Goal: Information Seeking & Learning: Learn about a topic

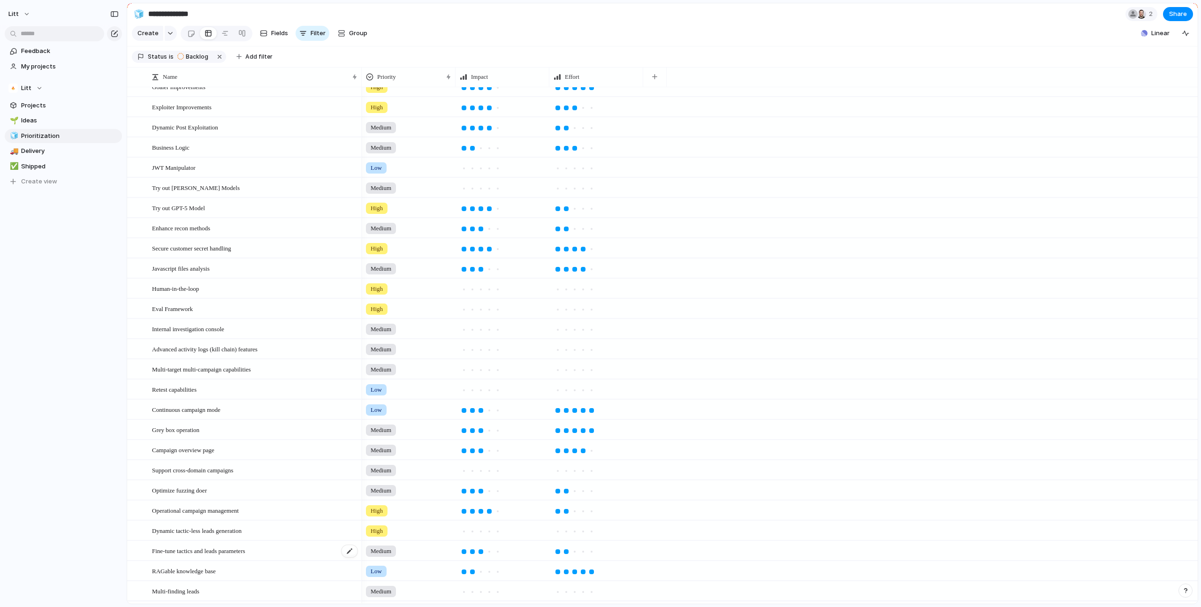
scroll to position [77, 0]
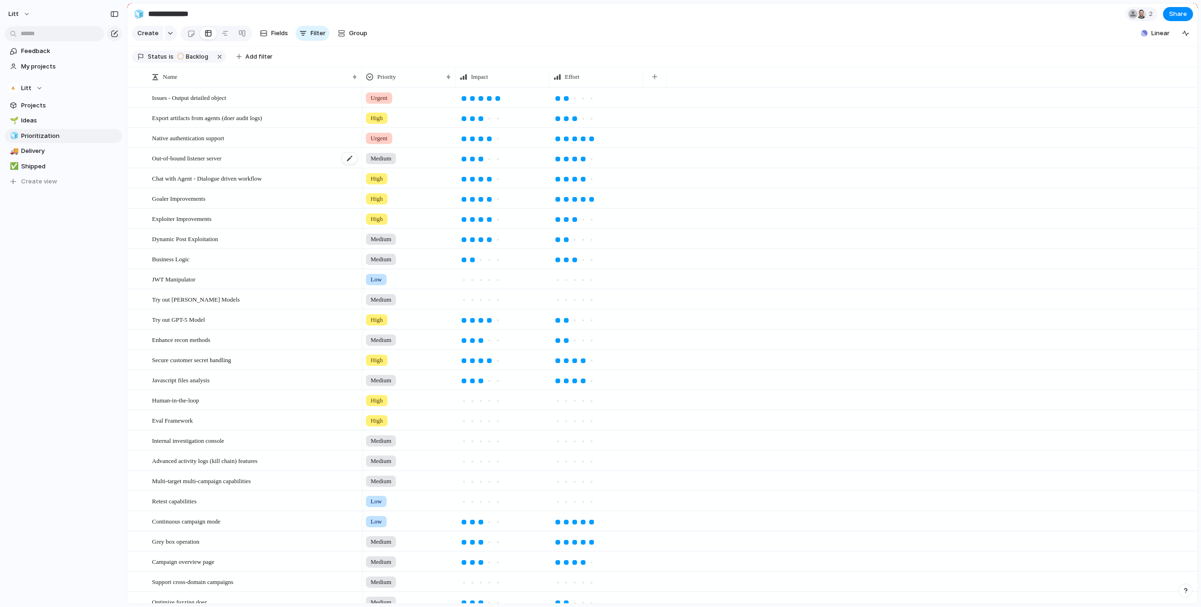
click at [292, 165] on div "Out-of-bound listener server" at bounding box center [255, 158] width 206 height 19
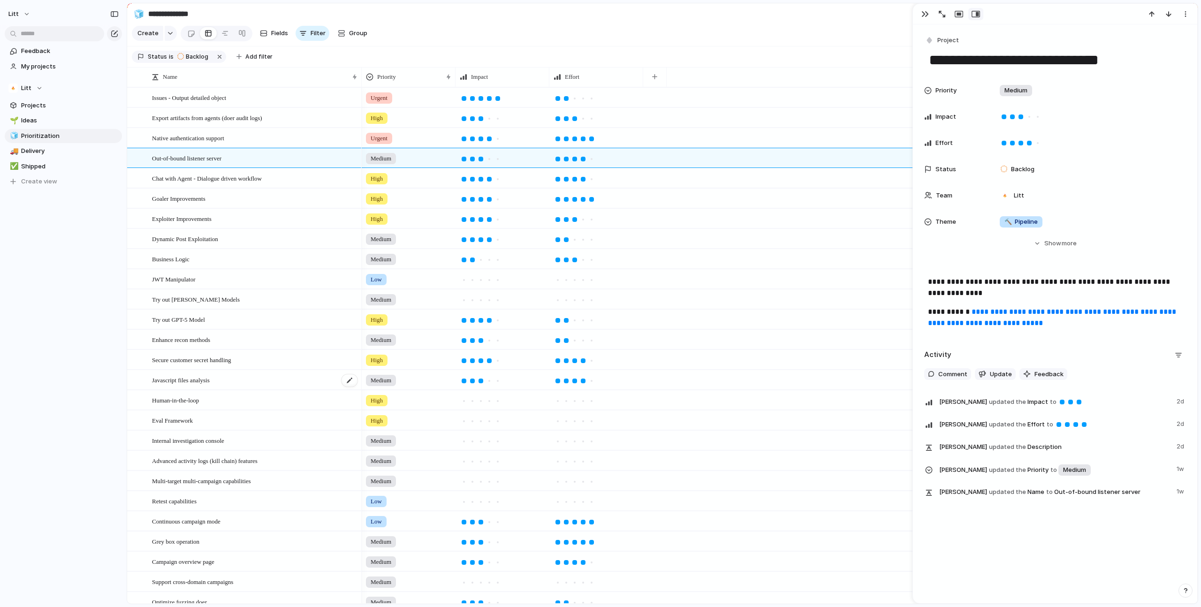
click at [274, 384] on div "Javascript files analysis" at bounding box center [255, 380] width 206 height 19
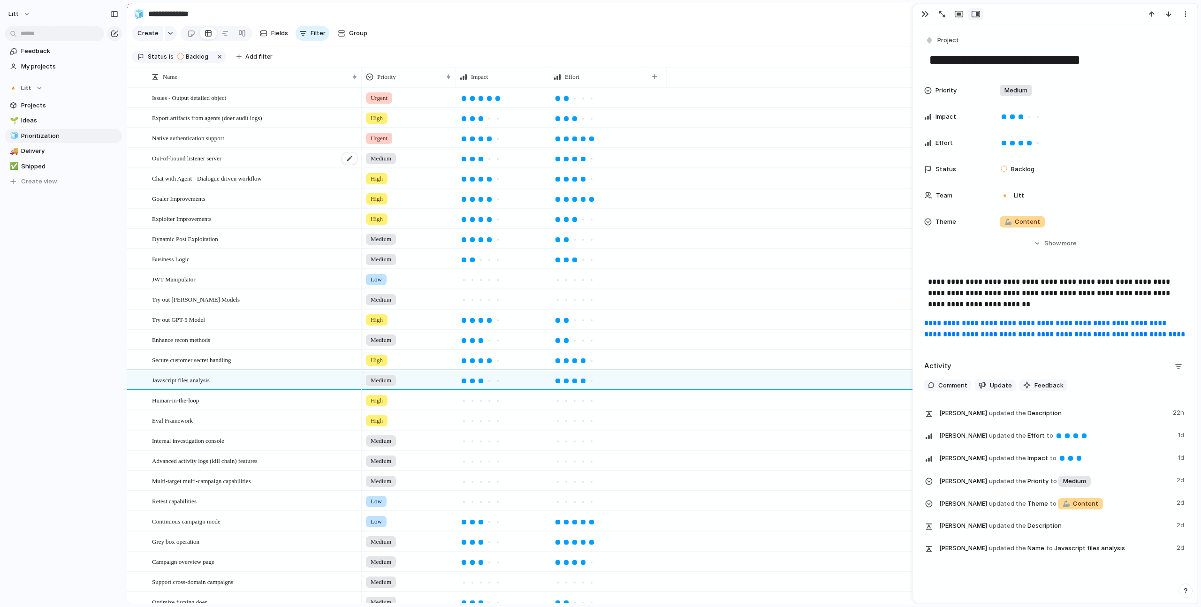
click at [273, 168] on div "Out-of-bound listener server" at bounding box center [255, 158] width 206 height 19
type textarea "**********"
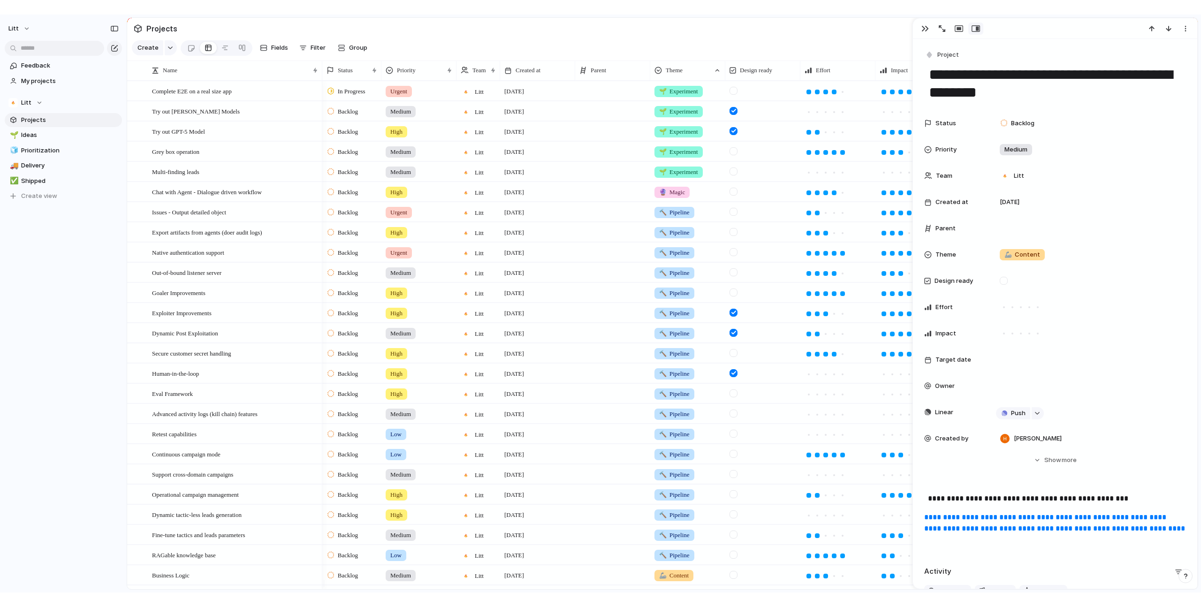
scroll to position [225, 0]
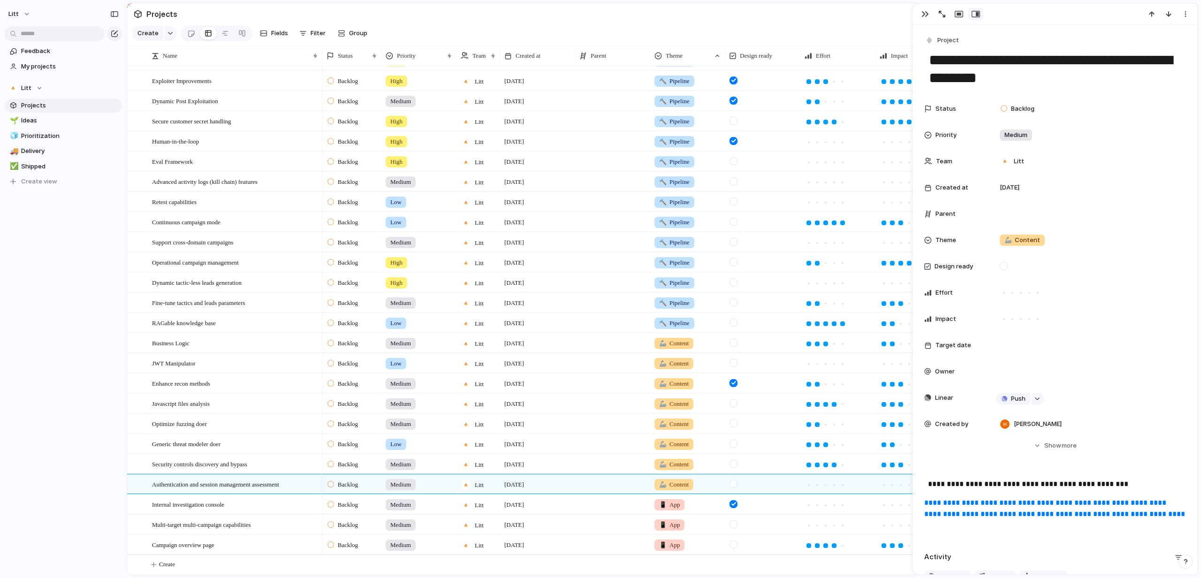
click at [43, 106] on span "Projects" at bounding box center [70, 105] width 98 height 9
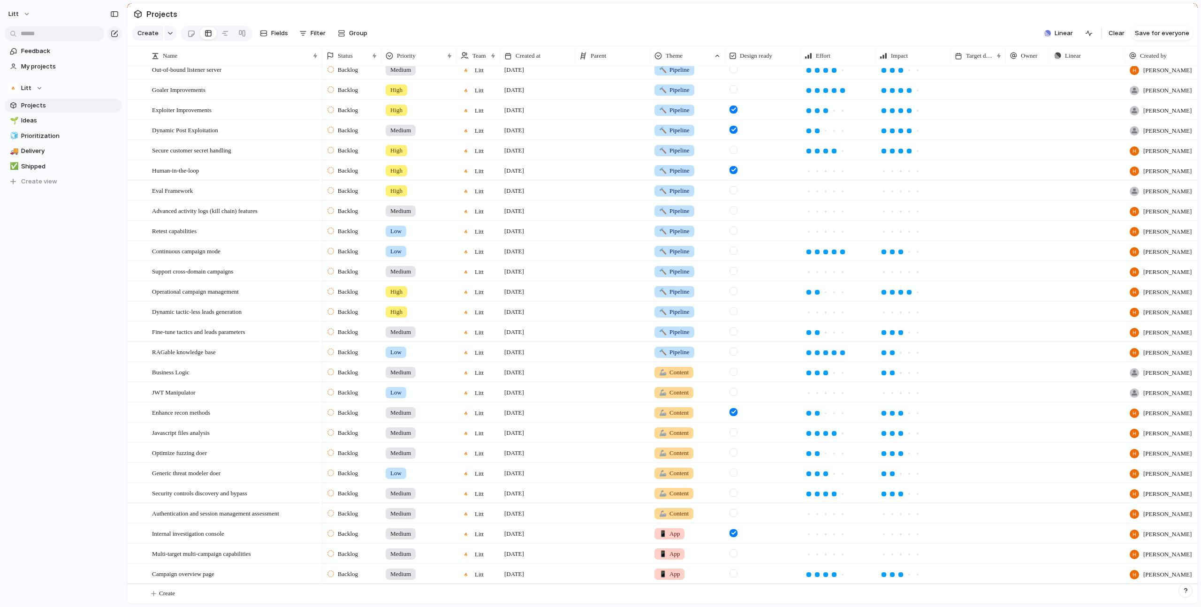
scroll to position [196, 0]
click at [47, 101] on span "Projects" at bounding box center [70, 105] width 98 height 9
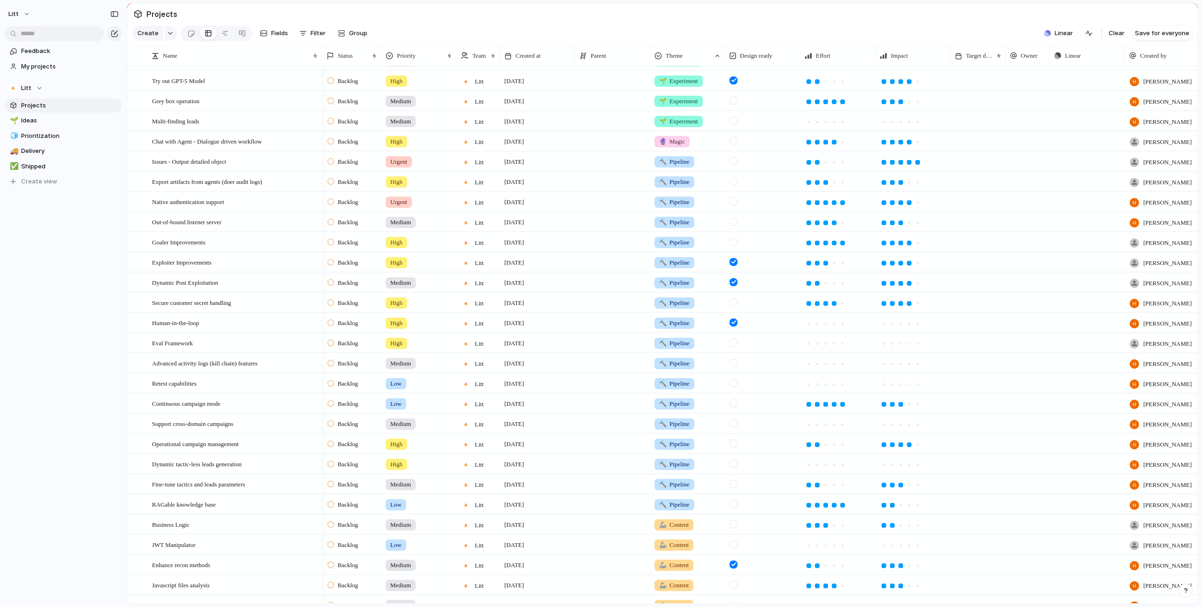
scroll to position [0, 0]
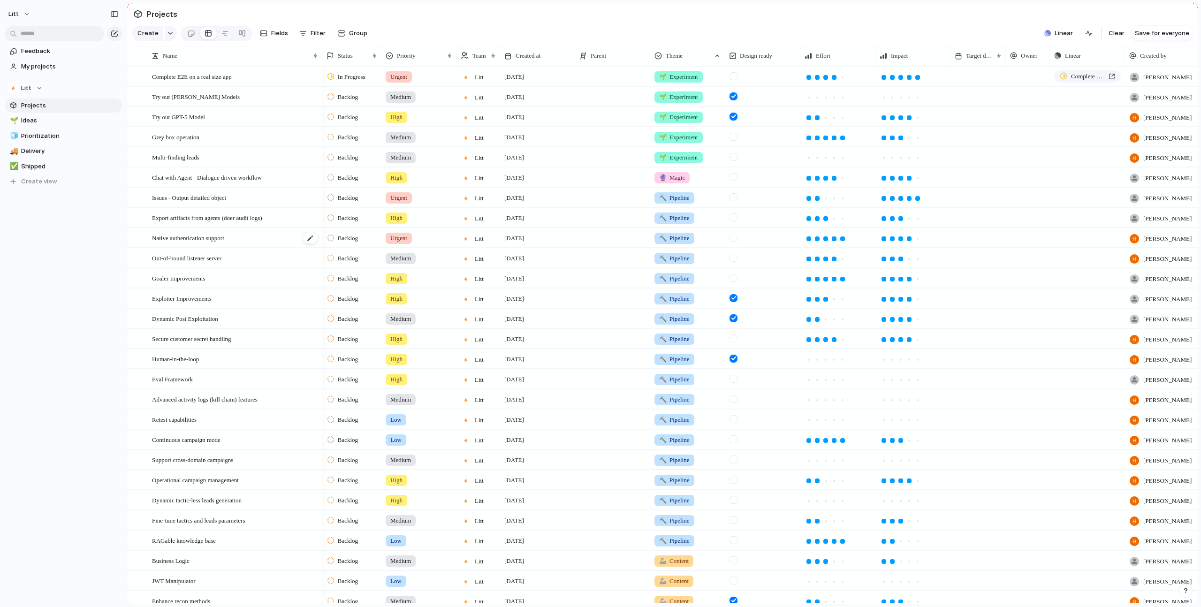
click at [283, 246] on div "Native authentication support" at bounding box center [235, 237] width 167 height 19
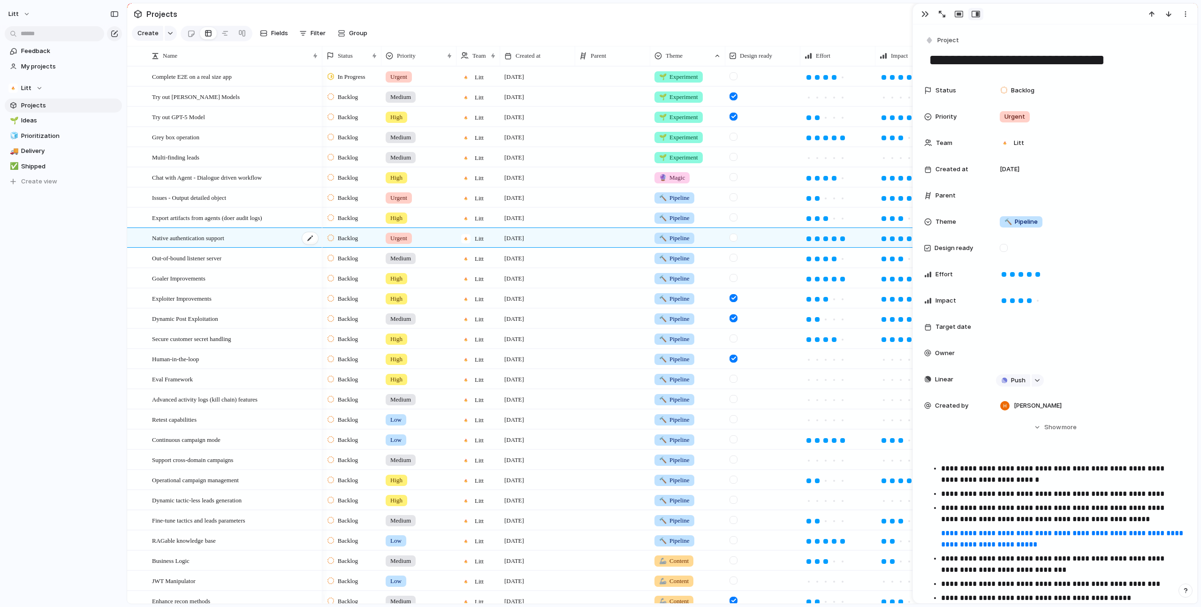
click at [283, 246] on div "Native authentication support" at bounding box center [235, 237] width 167 height 19
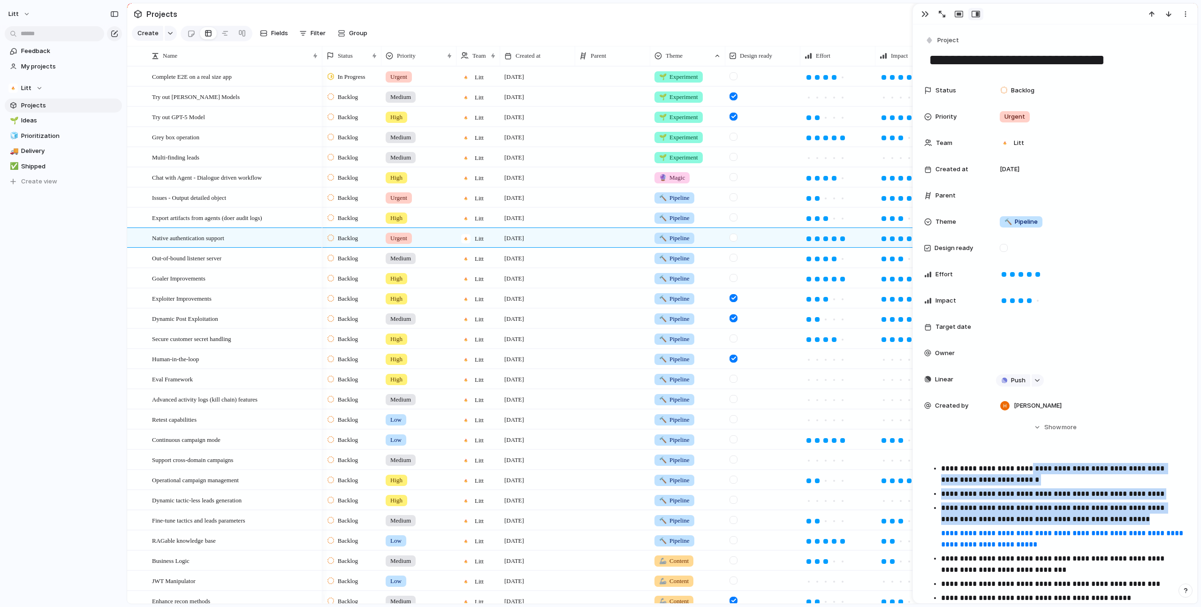
drag, startPoint x: 1041, startPoint y: 477, endPoint x: 1073, endPoint y: 526, distance: 58.3
click at [1073, 526] on ul "**********" at bounding box center [1055, 546] width 262 height 166
click at [1073, 526] on li "**********" at bounding box center [1063, 526] width 245 height 48
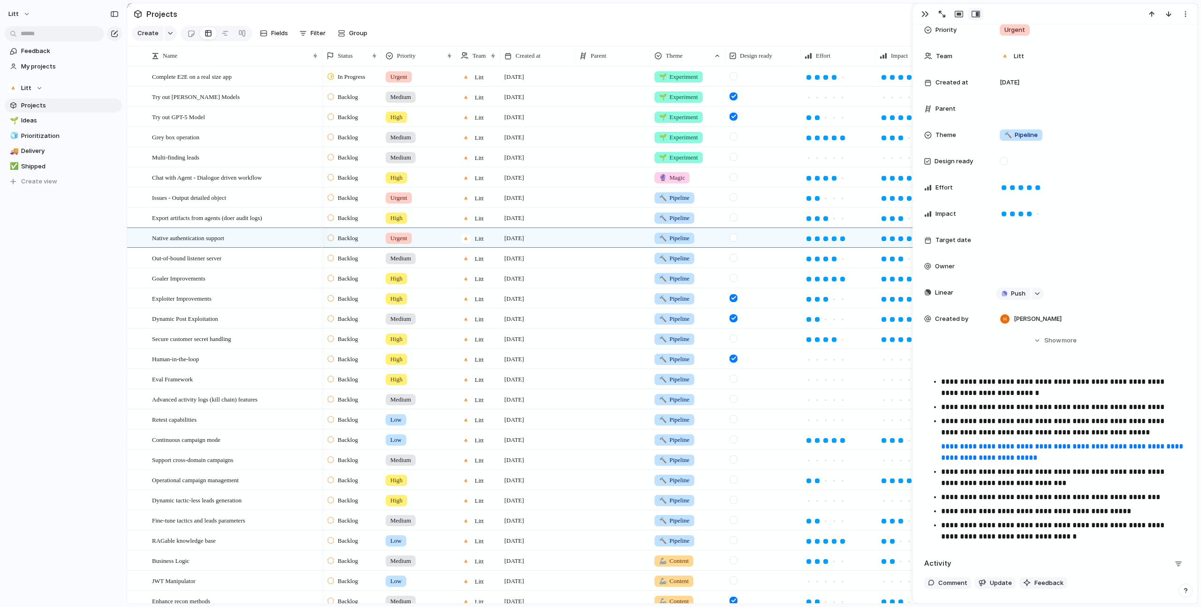
scroll to position [132, 0]
